Goal: Information Seeking & Learning: Learn about a topic

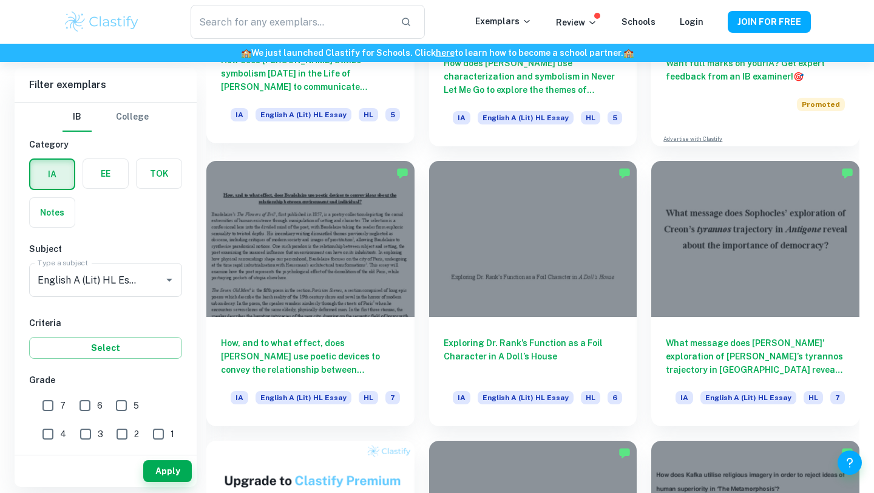
scroll to position [536, 0]
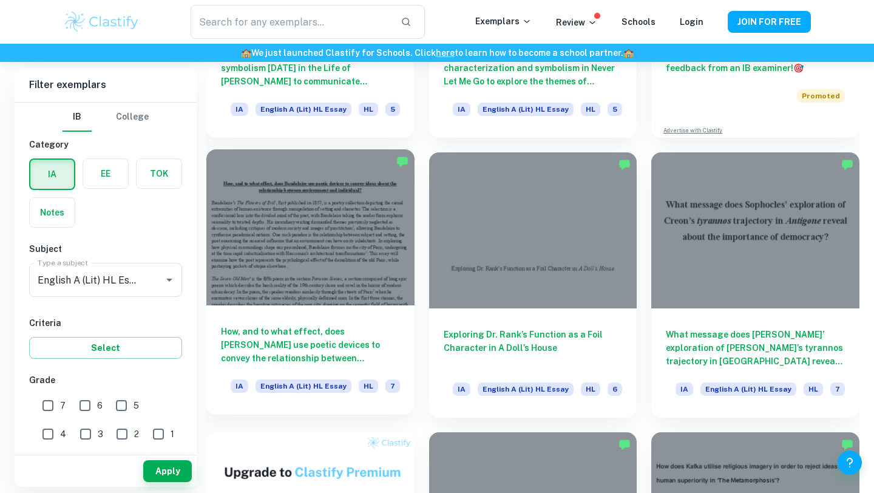
click at [309, 204] on div at bounding box center [310, 227] width 208 height 156
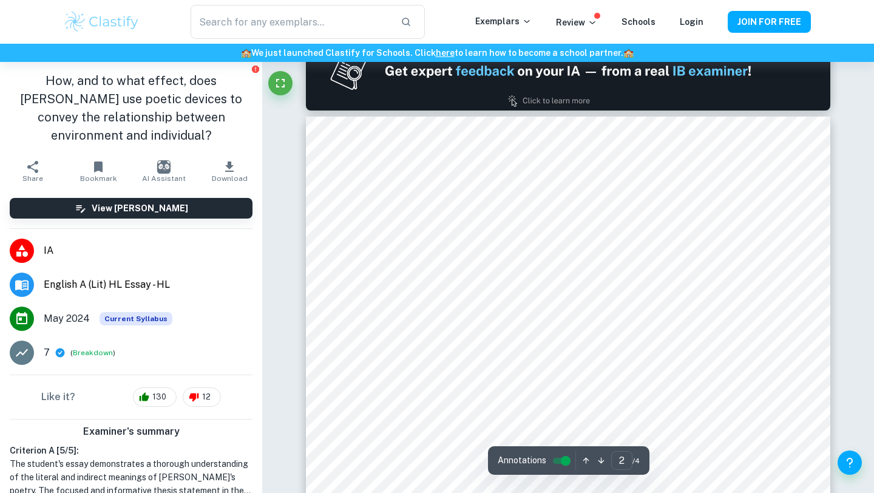
scroll to position [856, 0]
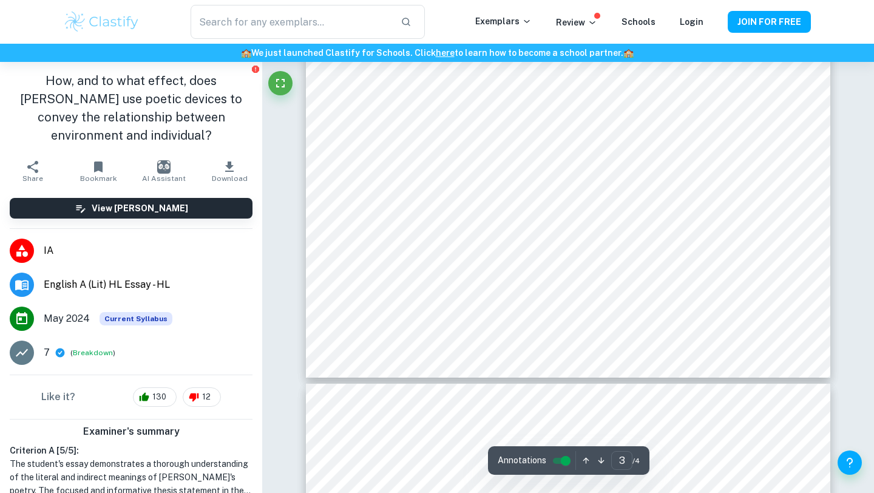
type input "4"
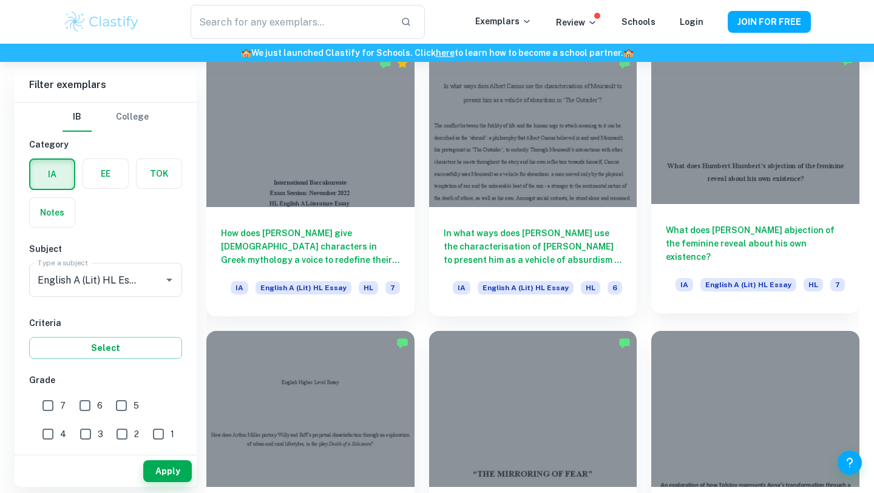
scroll to position [1199, 0]
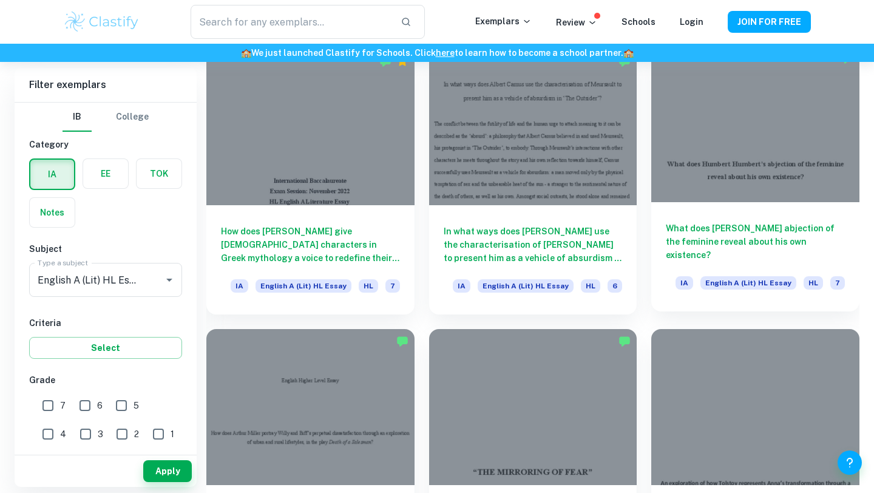
click at [730, 139] on div at bounding box center [755, 124] width 208 height 156
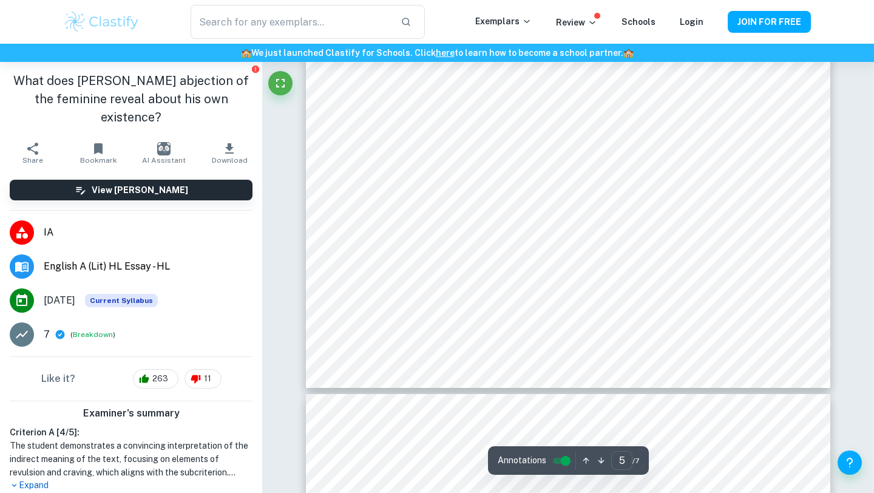
scroll to position [3273, 0]
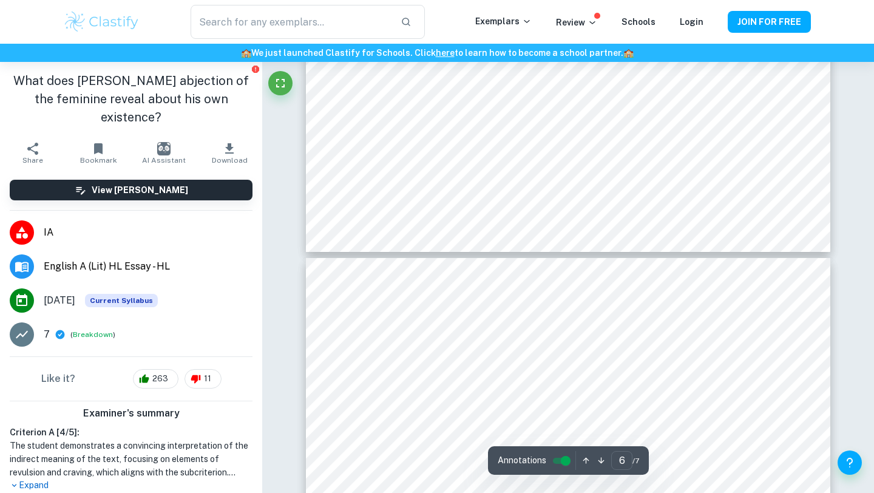
type input "7"
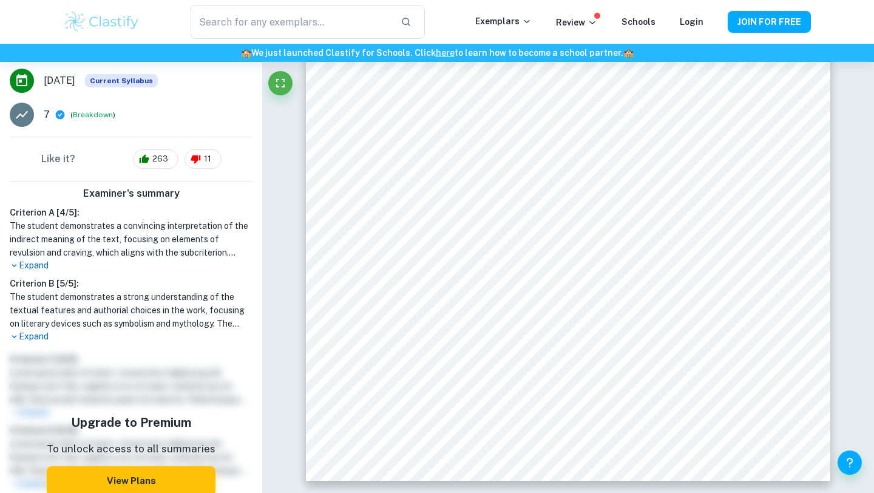
scroll to position [240, 0]
